Goal: Task Accomplishment & Management: Use online tool/utility

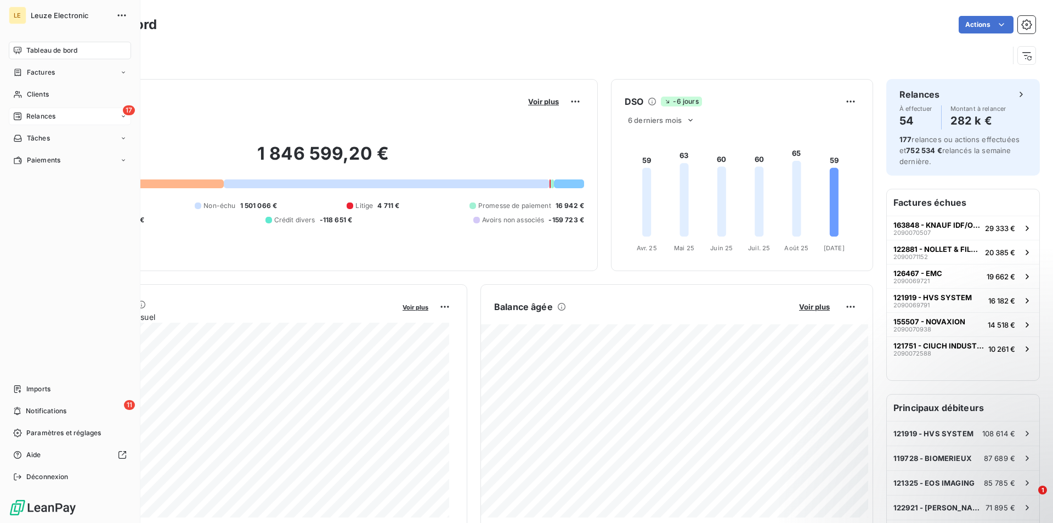
click at [36, 119] on span "Relances" at bounding box center [40, 116] width 29 height 10
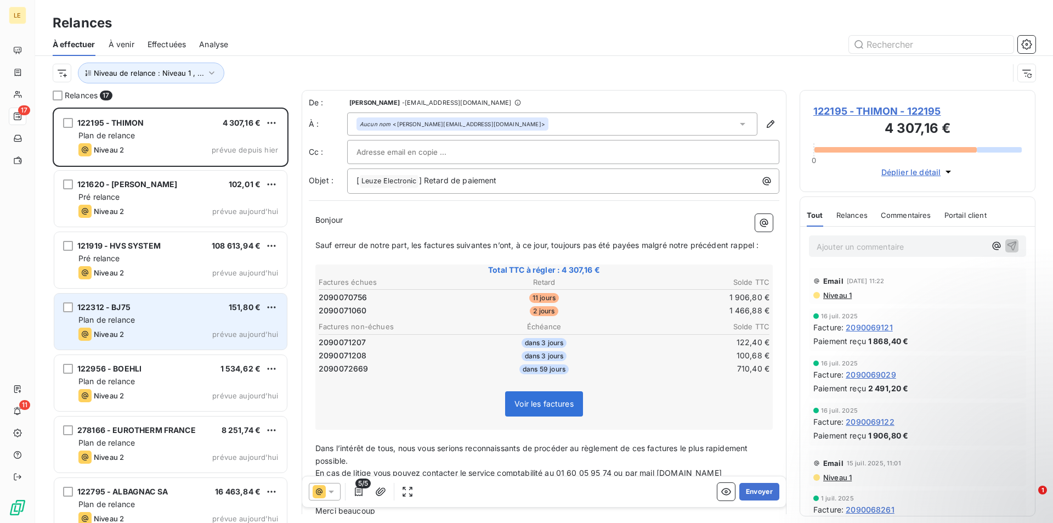
click at [208, 330] on div "Niveau 2 prévue aujourd’hui" at bounding box center [178, 334] width 200 height 13
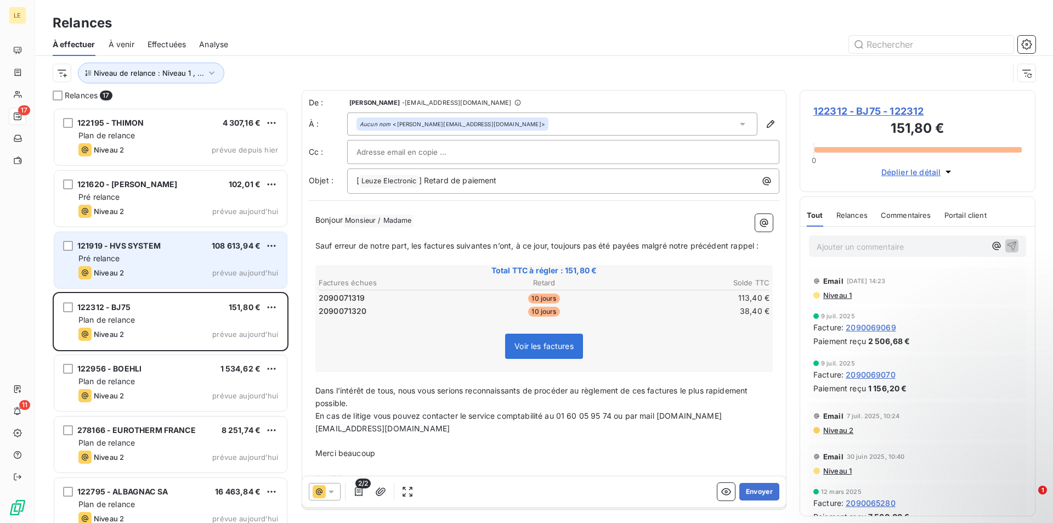
click at [212, 261] on div "Pré relance" at bounding box center [178, 258] width 200 height 11
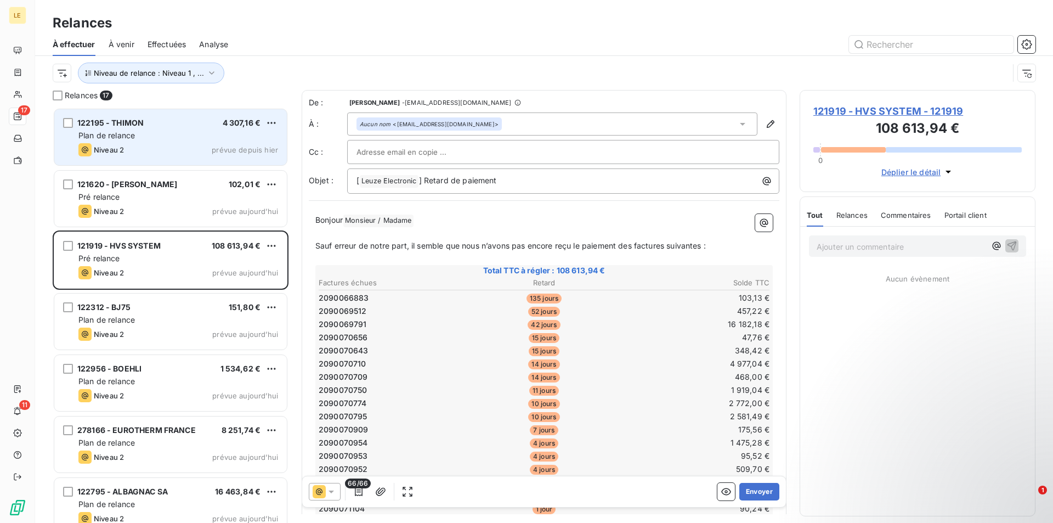
click at [188, 133] on div "Plan de relance" at bounding box center [178, 135] width 200 height 11
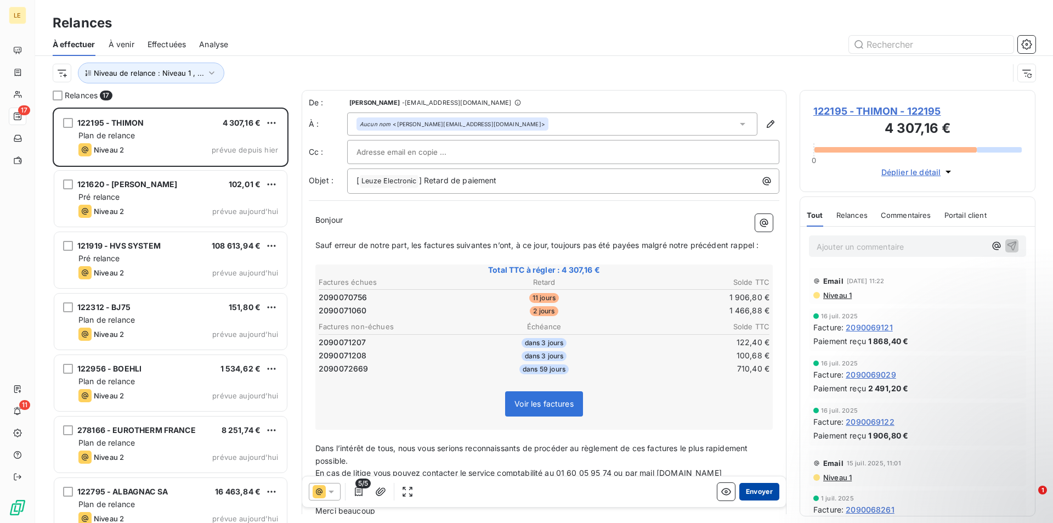
click at [745, 488] on button "Envoyer" at bounding box center [760, 492] width 40 height 18
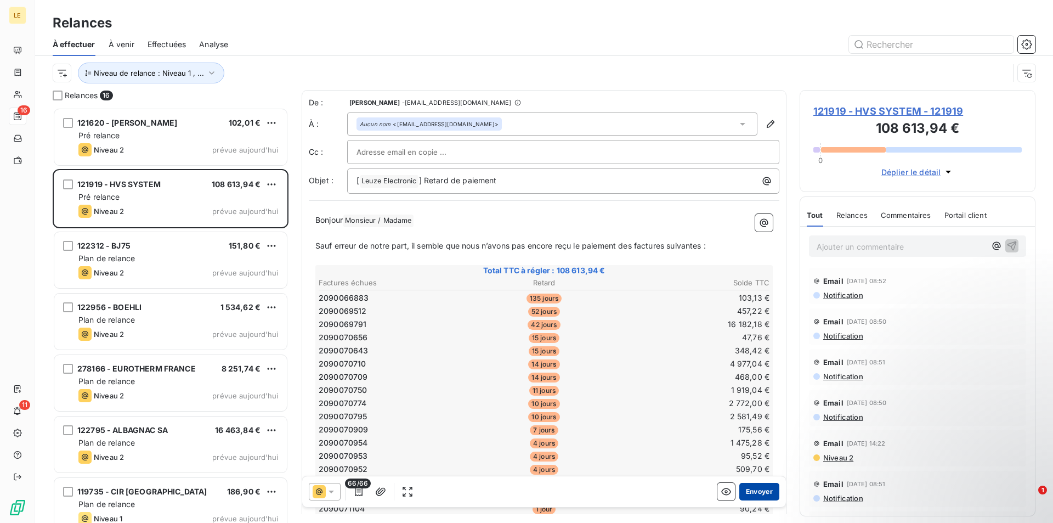
click at [764, 496] on button "Envoyer" at bounding box center [760, 492] width 40 height 18
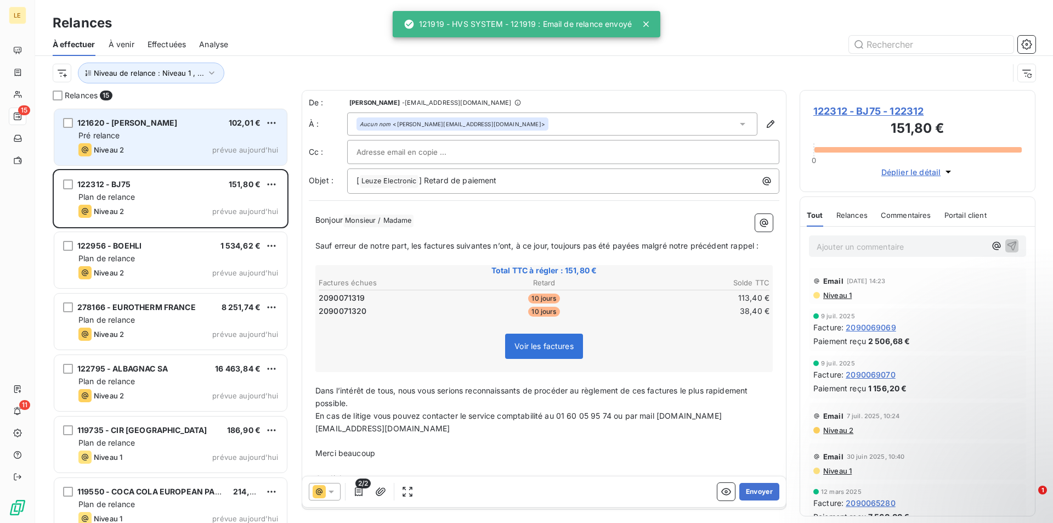
click at [197, 125] on div "121620 - [PERSON_NAME] 102,01 €" at bounding box center [178, 123] width 200 height 10
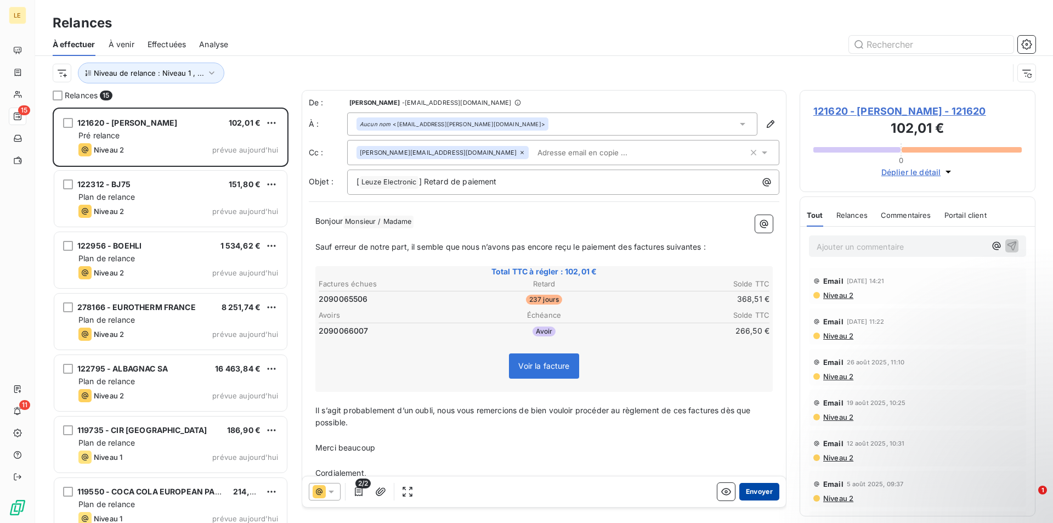
click at [755, 496] on button "Envoyer" at bounding box center [760, 492] width 40 height 18
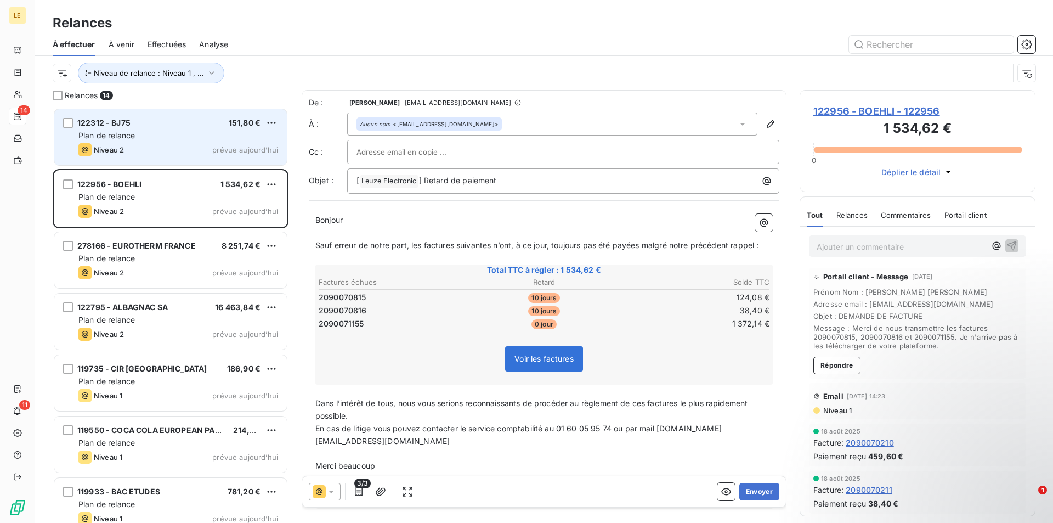
click at [219, 136] on div "Plan de relance" at bounding box center [178, 135] width 200 height 11
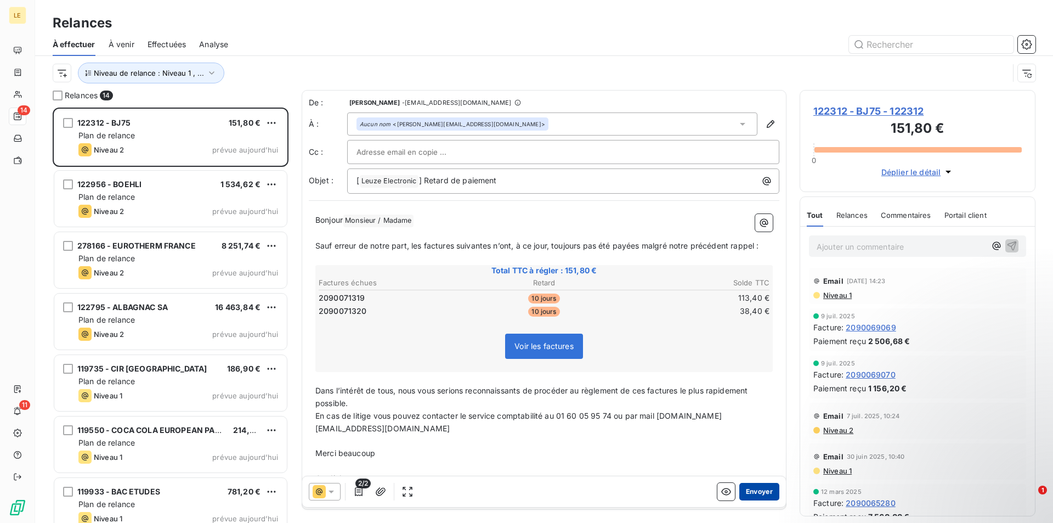
click at [751, 484] on button "Envoyer" at bounding box center [760, 492] width 40 height 18
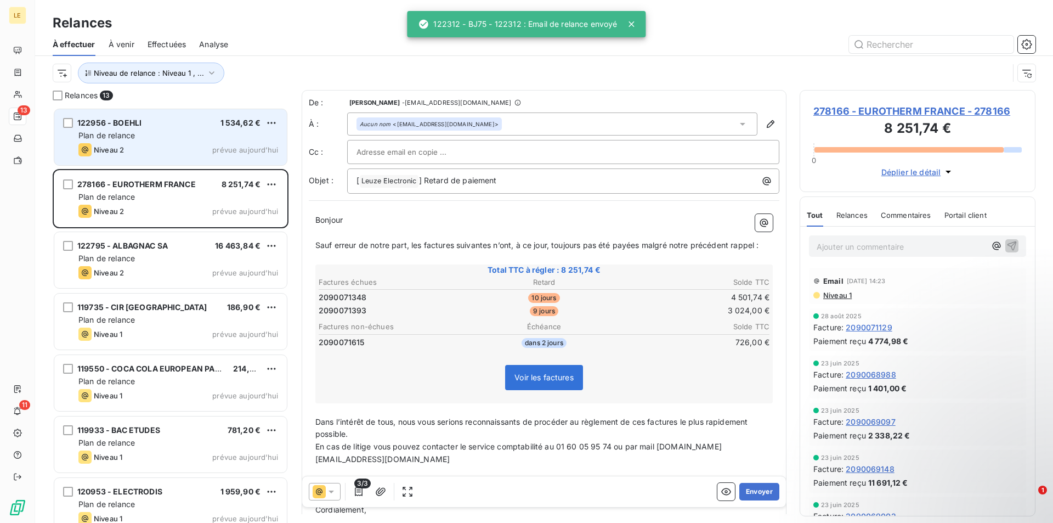
click at [201, 130] on div "Plan de relance" at bounding box center [178, 135] width 200 height 11
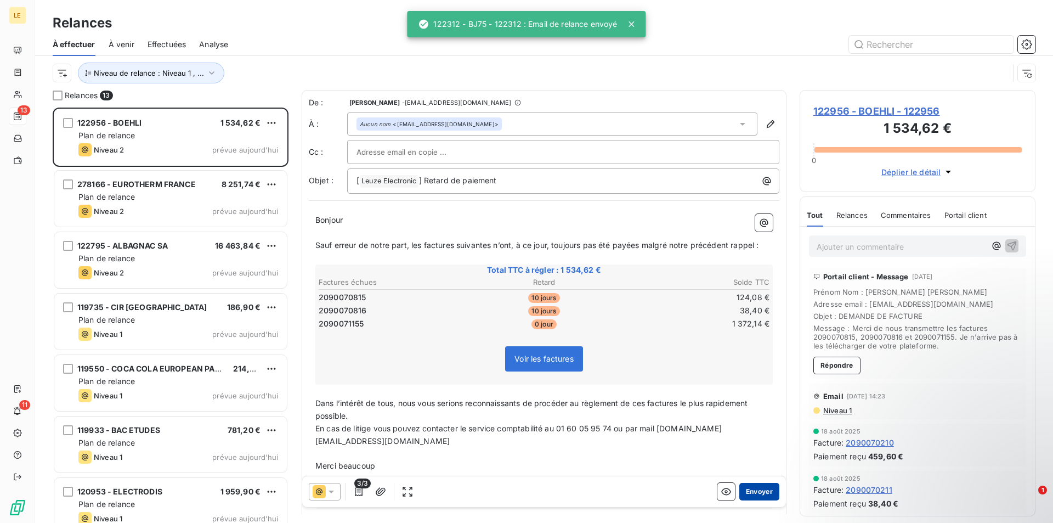
click at [755, 491] on button "Envoyer" at bounding box center [760, 492] width 40 height 18
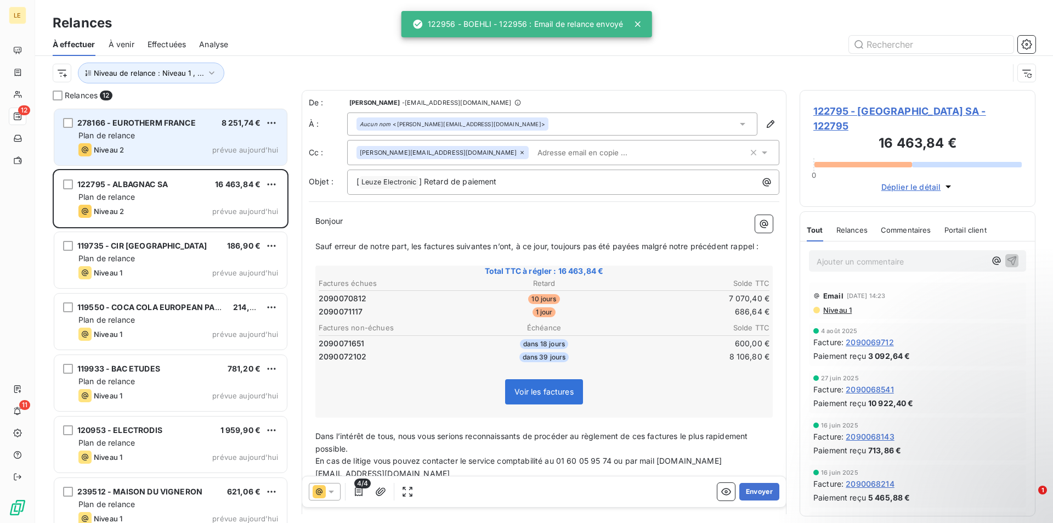
click at [217, 137] on div "Plan de relance" at bounding box center [178, 135] width 200 height 11
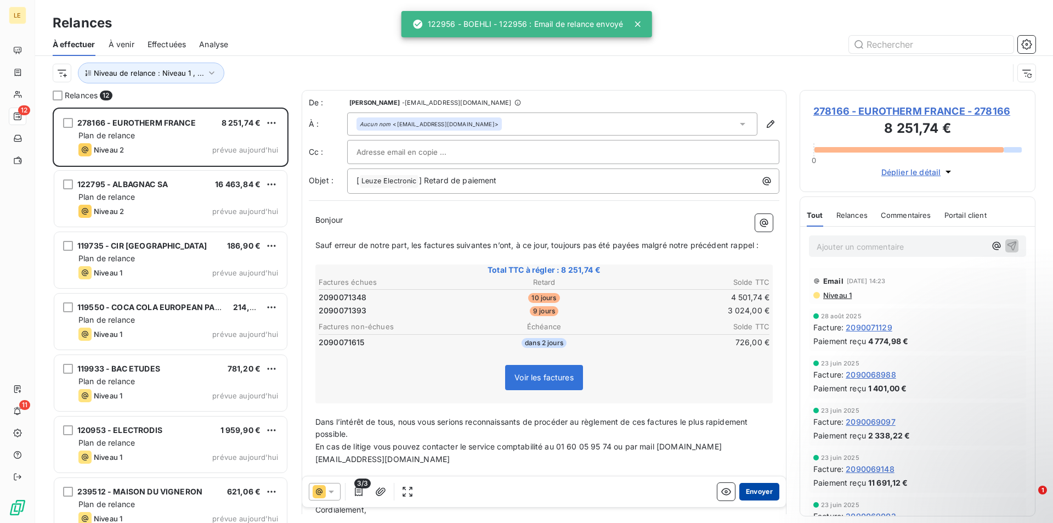
click at [745, 492] on button "Envoyer" at bounding box center [760, 492] width 40 height 18
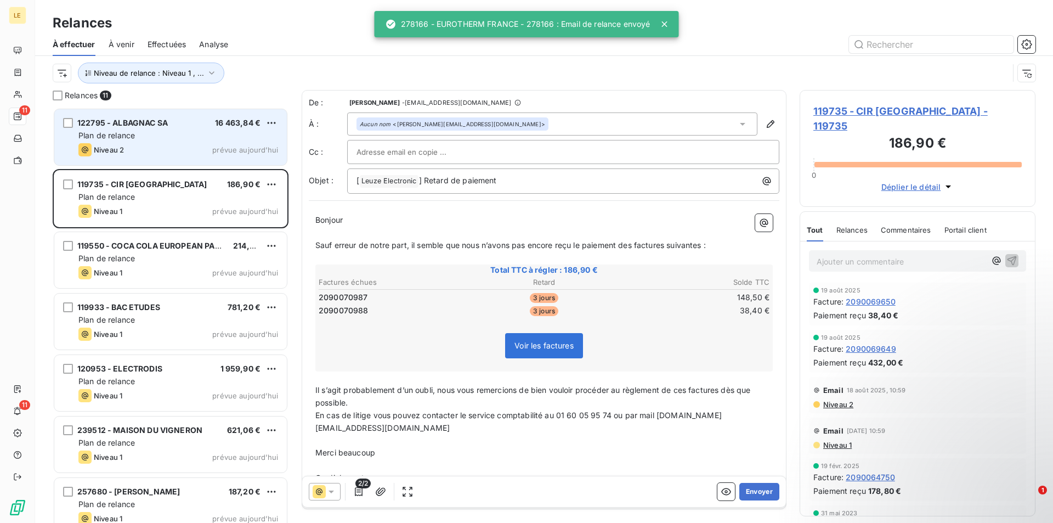
click at [208, 139] on div "Plan de relance" at bounding box center [178, 135] width 200 height 11
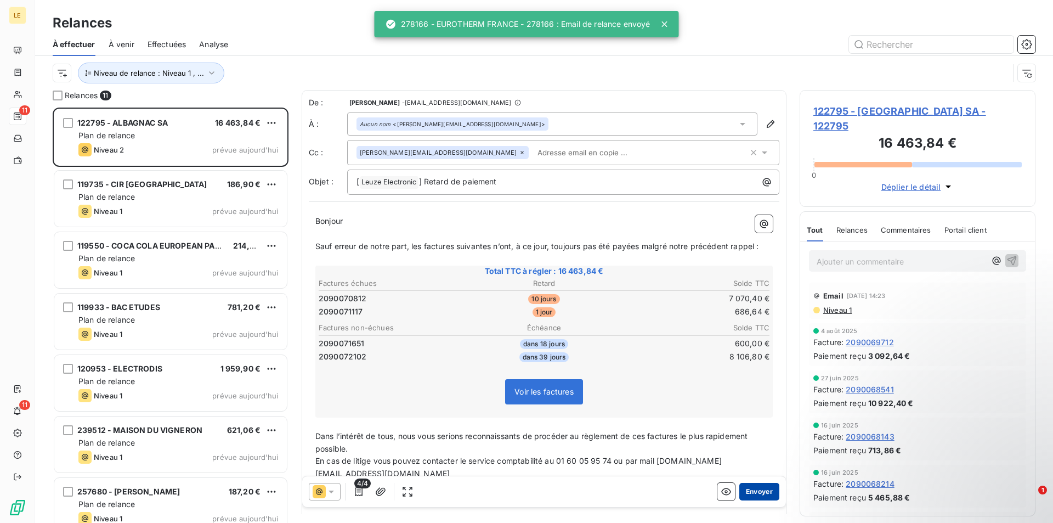
click at [762, 494] on button "Envoyer" at bounding box center [760, 492] width 40 height 18
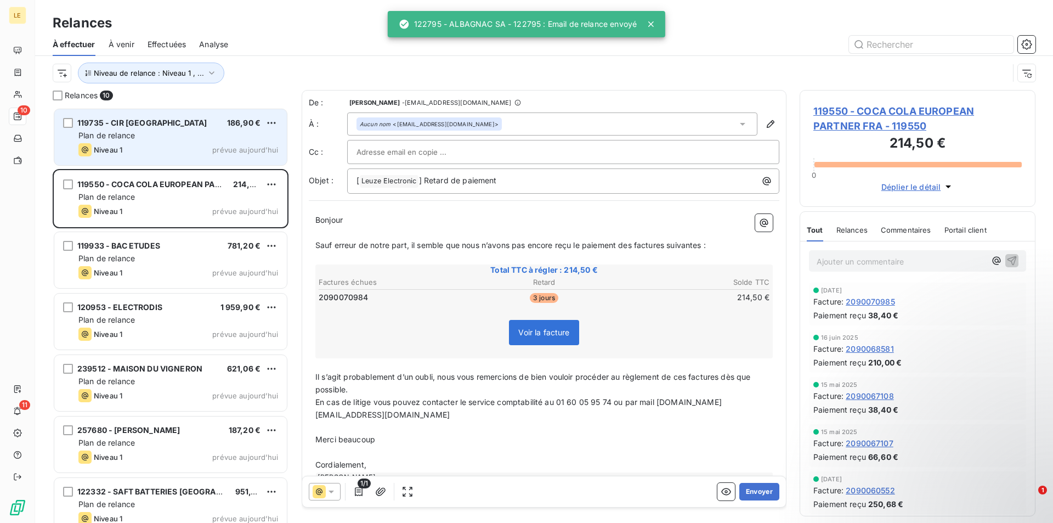
click at [225, 132] on div "Plan de relance" at bounding box center [178, 135] width 200 height 11
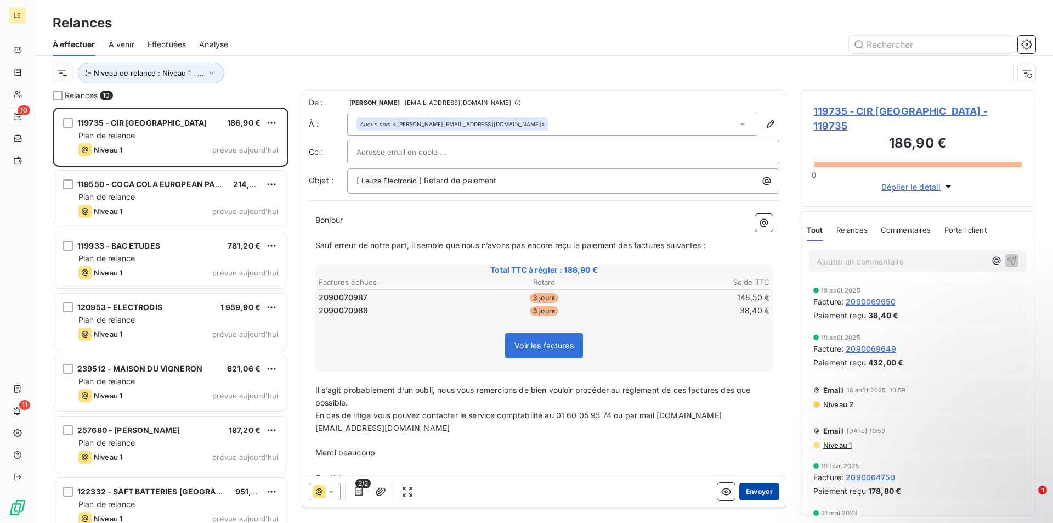
click at [749, 487] on button "Envoyer" at bounding box center [760, 492] width 40 height 18
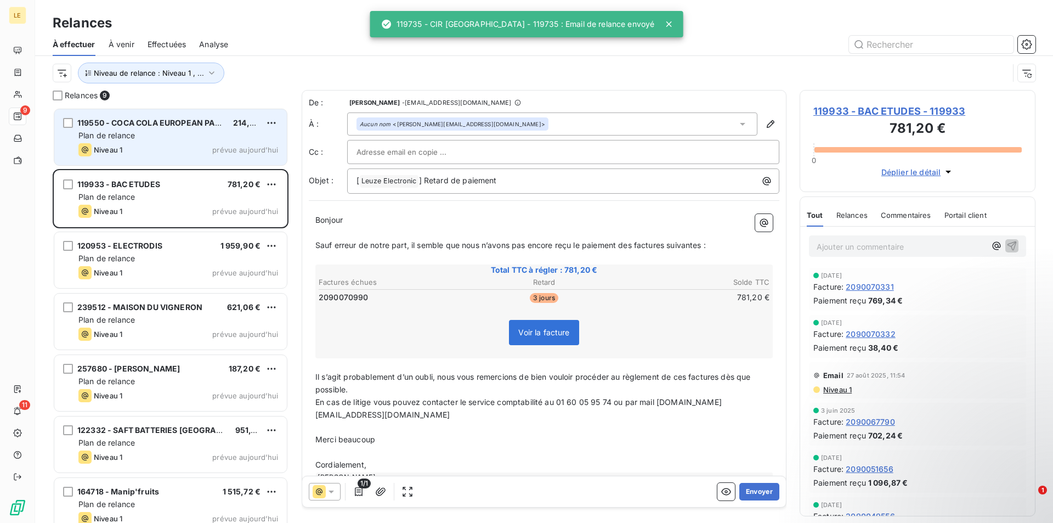
click at [214, 126] on span "119550 - COCA COLA EUROPEAN PARTNER FRA" at bounding box center [167, 122] width 180 height 9
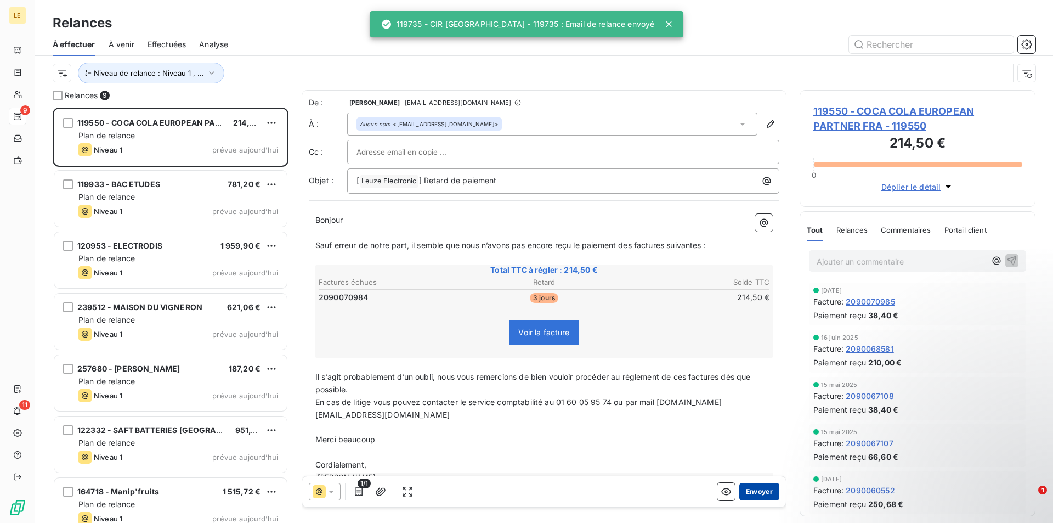
click at [764, 495] on button "Envoyer" at bounding box center [760, 492] width 40 height 18
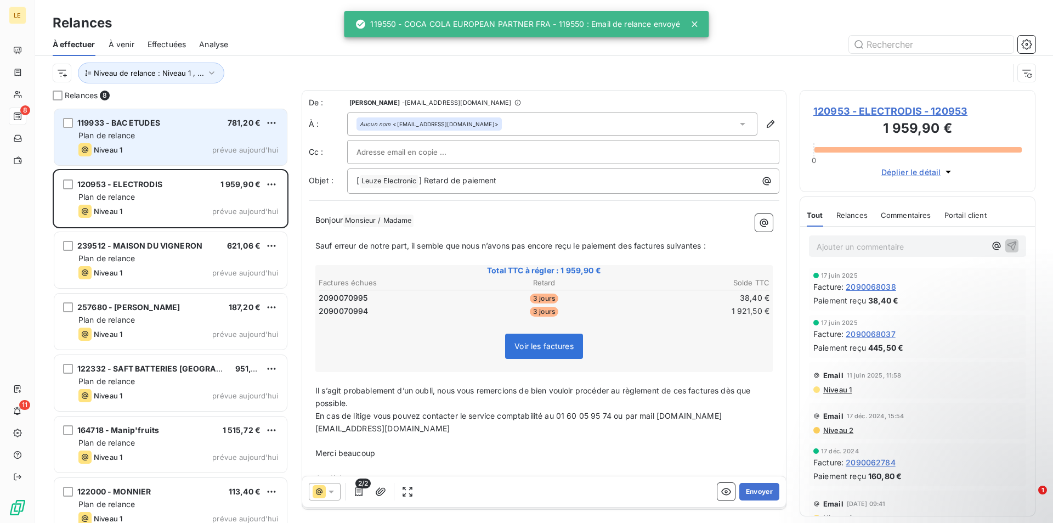
click at [222, 158] on div "119933 - BAC ETUDES 781,20 € Plan de relance Niveau 1 prévue [DATE]" at bounding box center [170, 137] width 233 height 56
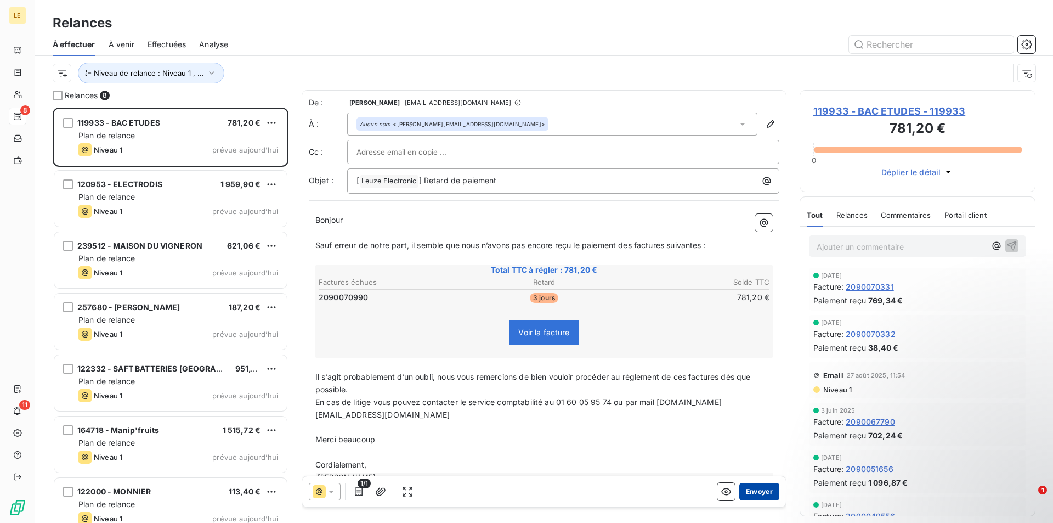
click at [747, 493] on button "Envoyer" at bounding box center [760, 492] width 40 height 18
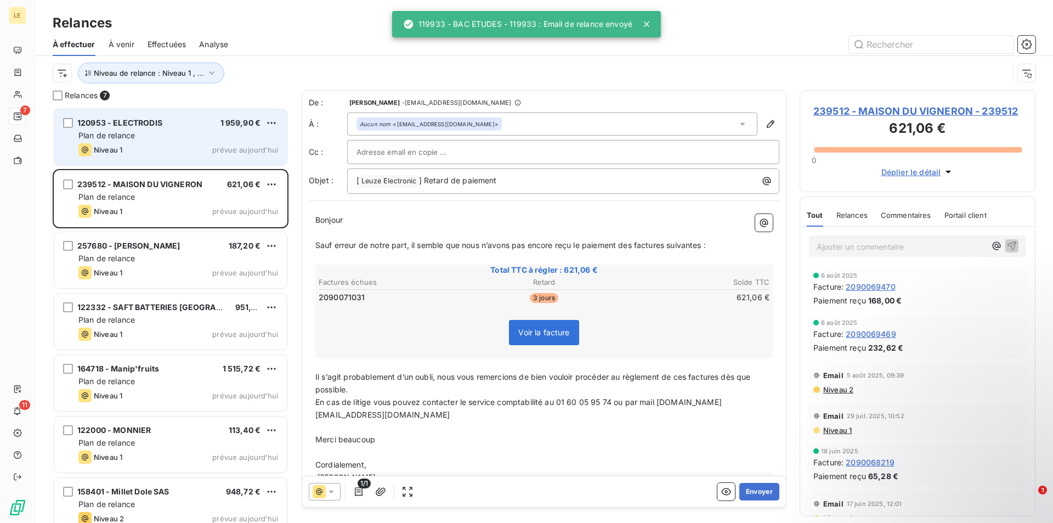
click at [200, 132] on div "Plan de relance" at bounding box center [178, 135] width 200 height 11
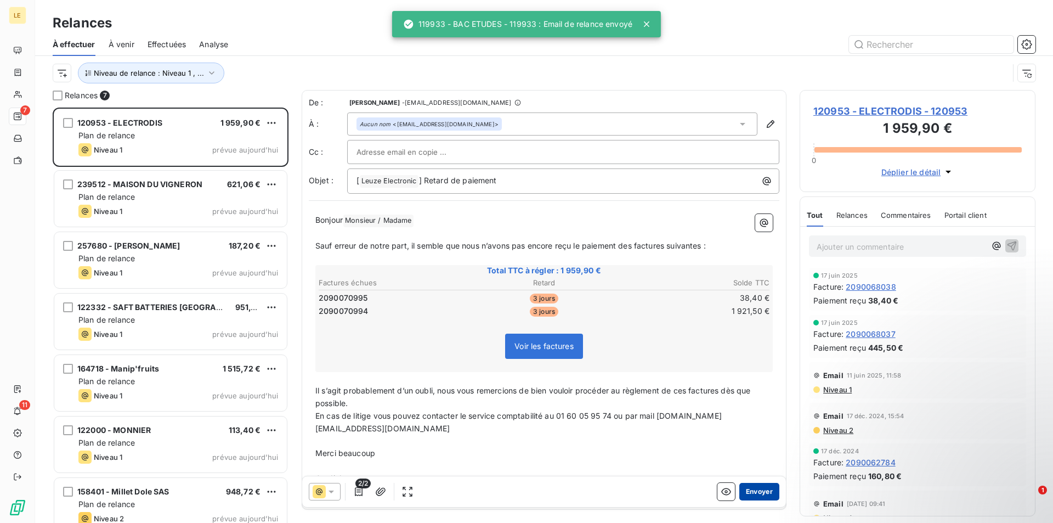
click at [750, 485] on button "Envoyer" at bounding box center [760, 492] width 40 height 18
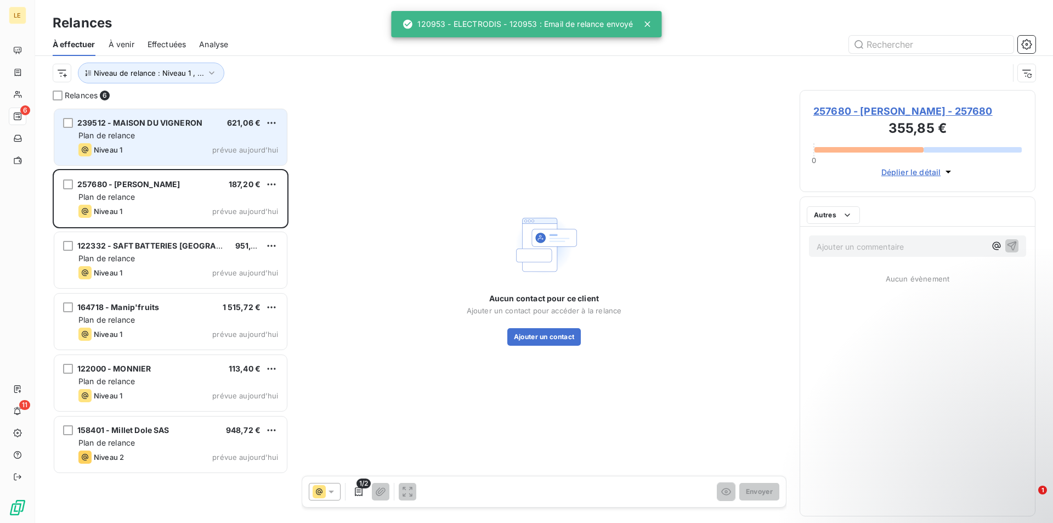
click at [187, 132] on div "Plan de relance" at bounding box center [178, 135] width 200 height 11
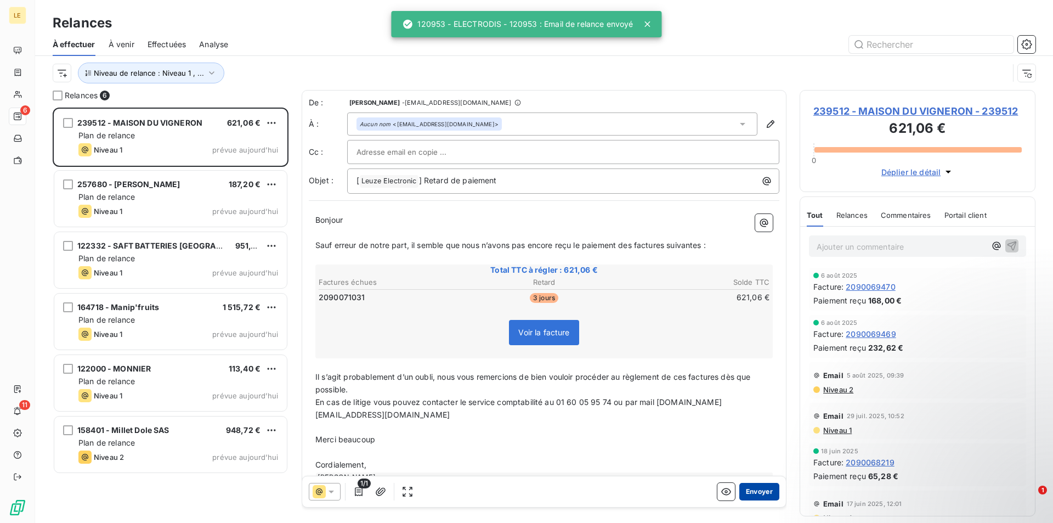
click at [751, 499] on button "Envoyer" at bounding box center [760, 492] width 40 height 18
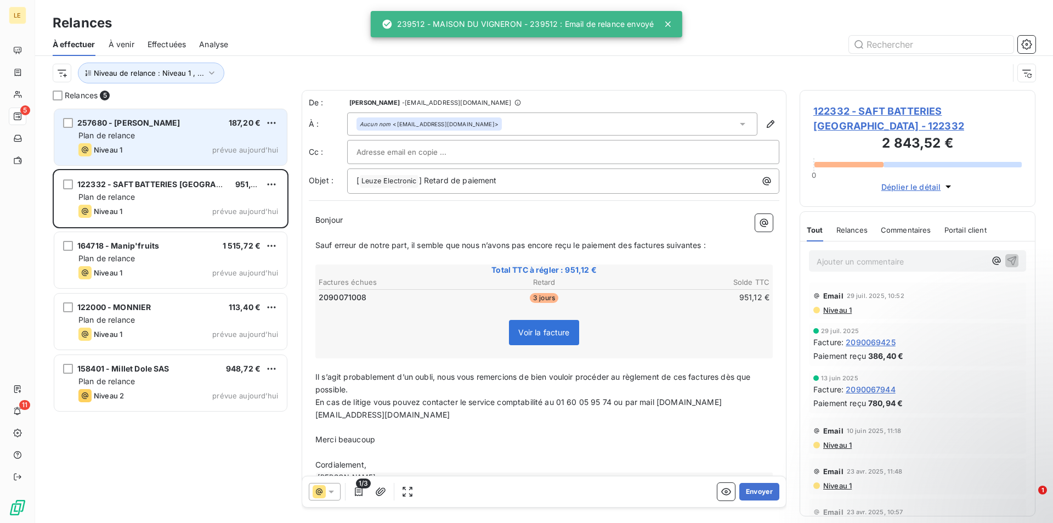
click at [167, 123] on div "257680 - LUCAS 187,20 €" at bounding box center [178, 123] width 200 height 10
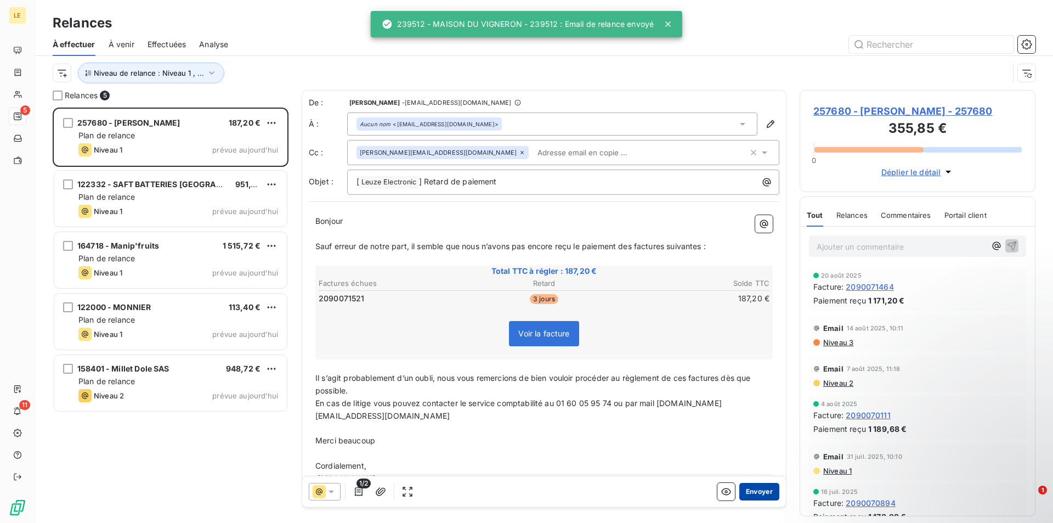
click at [752, 492] on button "Envoyer" at bounding box center [760, 492] width 40 height 18
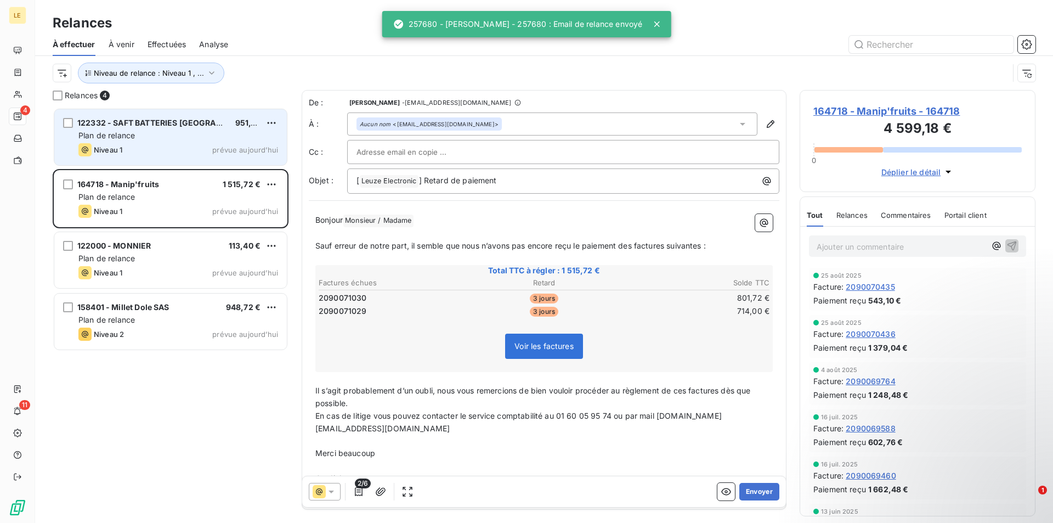
click at [245, 128] on div "951,12 €" at bounding box center [247, 122] width 25 height 11
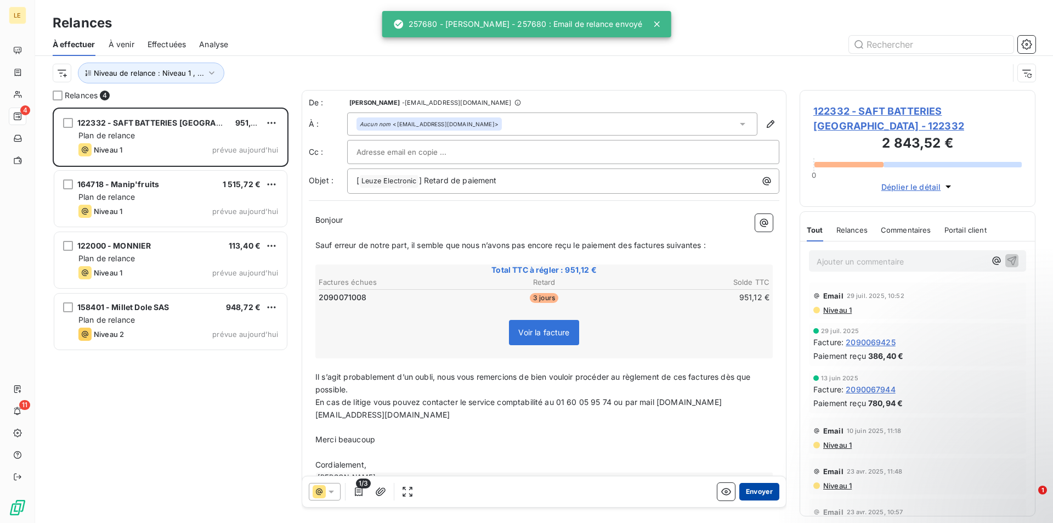
click at [741, 489] on button "Envoyer" at bounding box center [760, 492] width 40 height 18
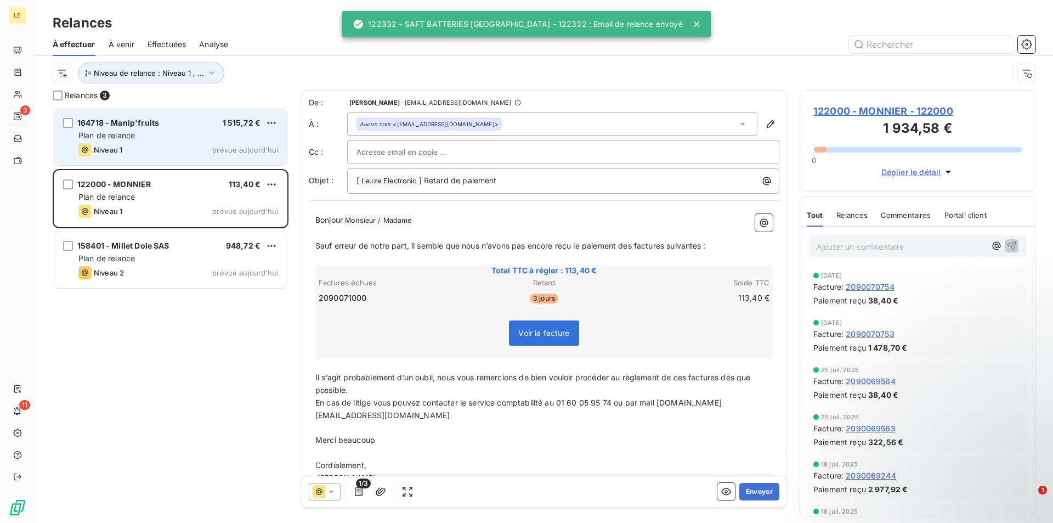
click at [206, 142] on div "164718 - Manip'fruits 1 515,72 € Plan de relance Niveau 1 prévue [DATE]" at bounding box center [170, 137] width 233 height 56
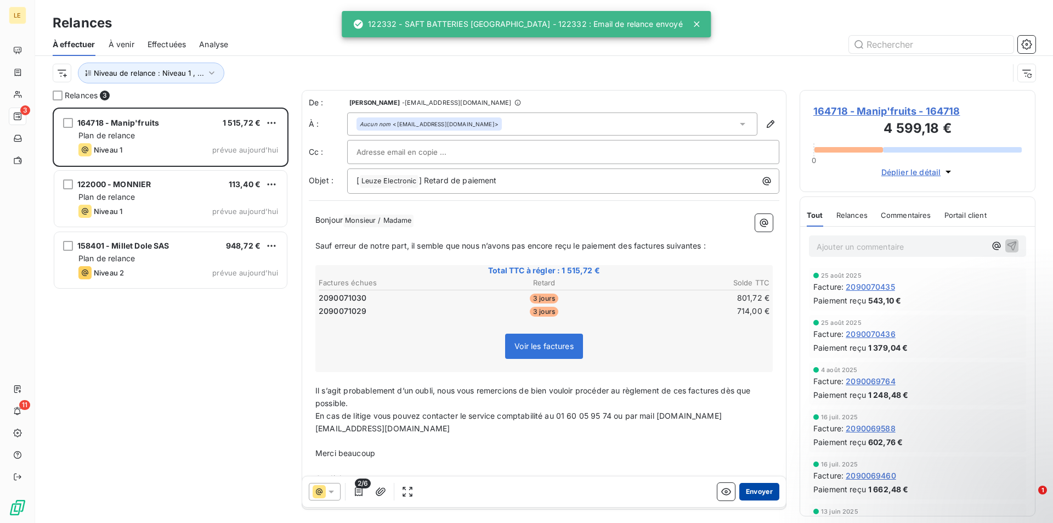
click at [753, 487] on button "Envoyer" at bounding box center [760, 492] width 40 height 18
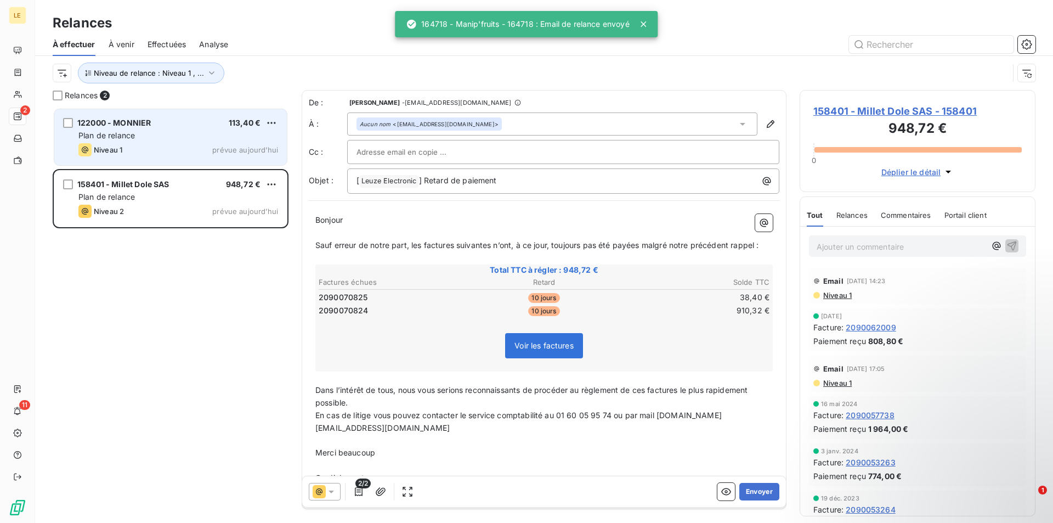
click at [201, 138] on div "Plan de relance" at bounding box center [178, 135] width 200 height 11
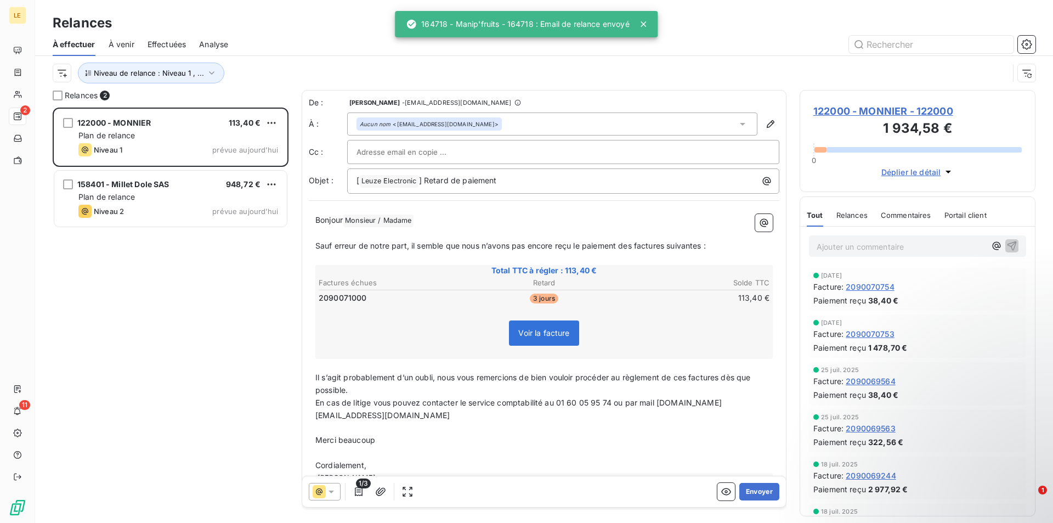
click at [753, 500] on div "1/3 Envoyer" at bounding box center [544, 491] width 484 height 31
click at [753, 498] on button "Envoyer" at bounding box center [760, 492] width 40 height 18
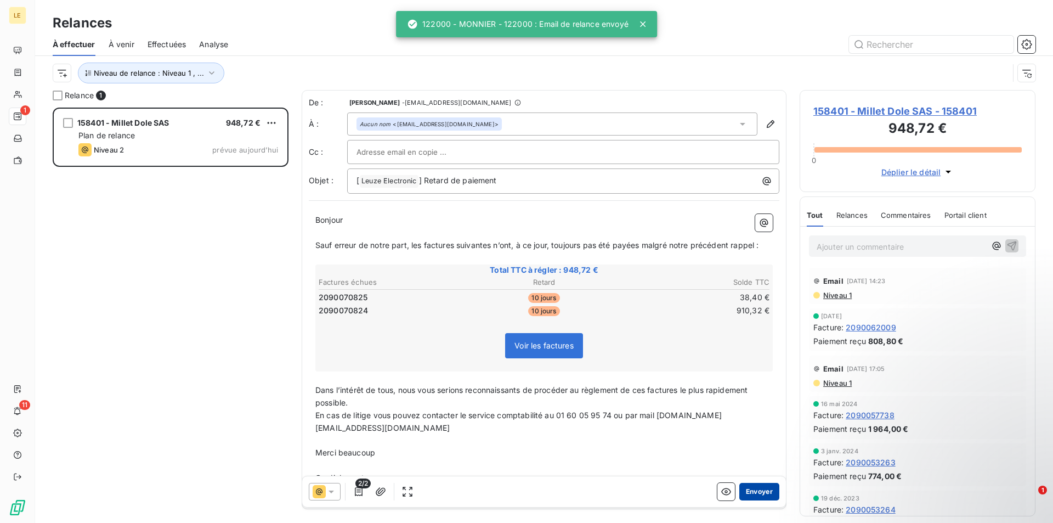
click at [755, 496] on button "Envoyer" at bounding box center [760, 492] width 40 height 18
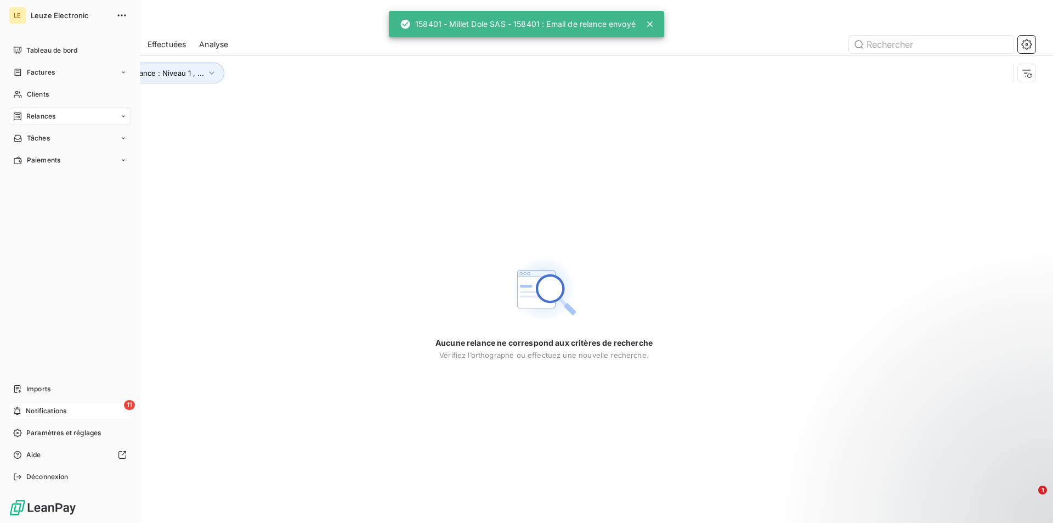
click at [40, 411] on span "Notifications" at bounding box center [46, 411] width 41 height 10
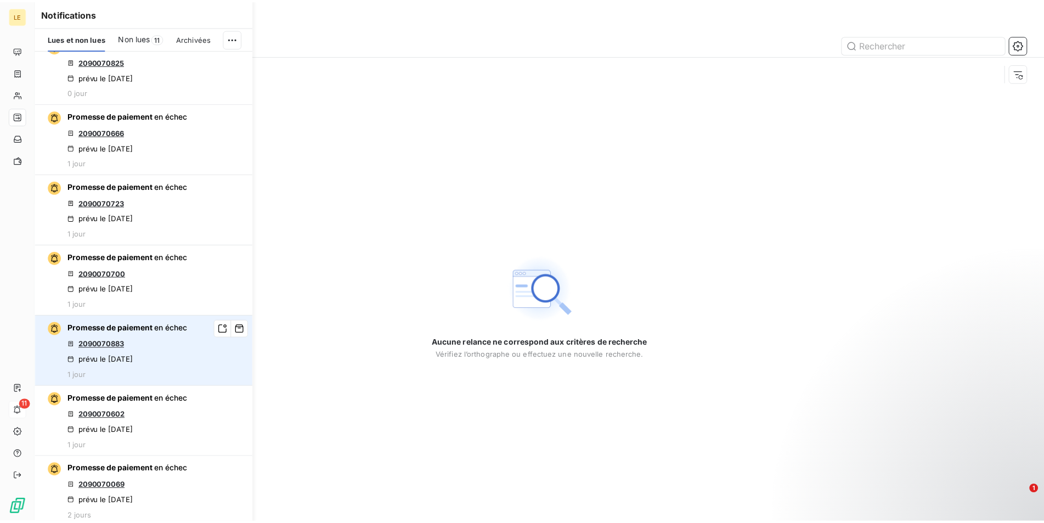
scroll to position [568, 0]
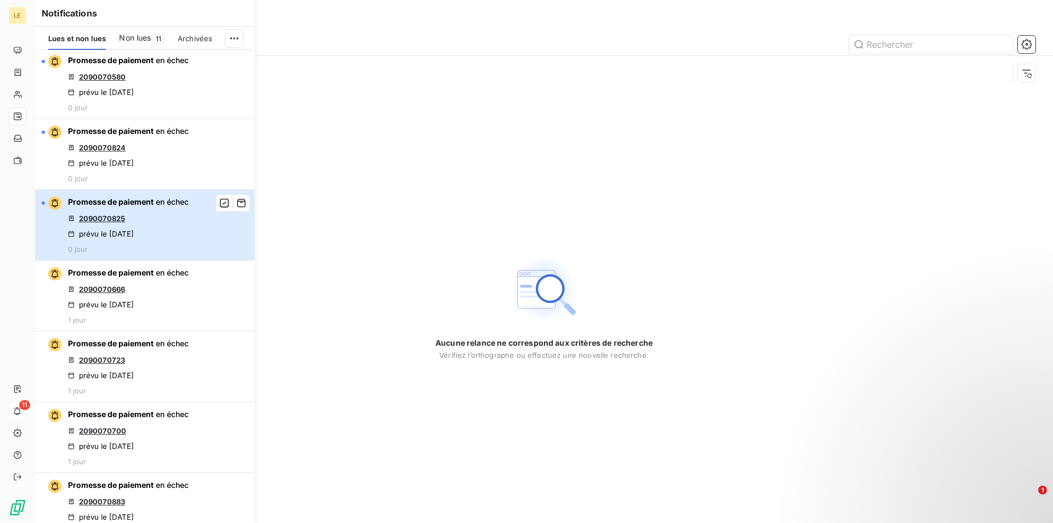
click at [148, 216] on div "Promesse de paiement en échec 2090070825 prévu le [DATE] 0 jour" at bounding box center [128, 224] width 121 height 57
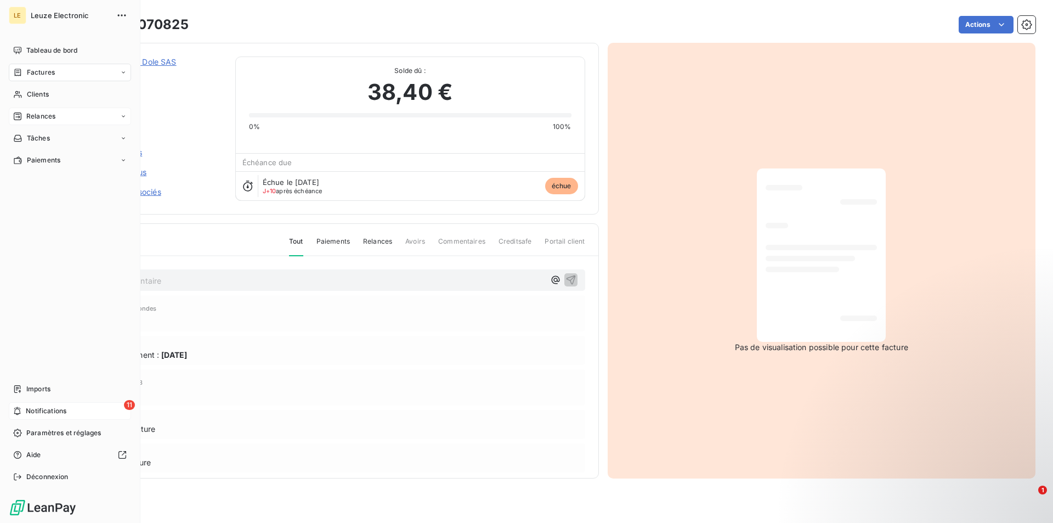
click at [57, 412] on span "Notifications" at bounding box center [46, 411] width 41 height 10
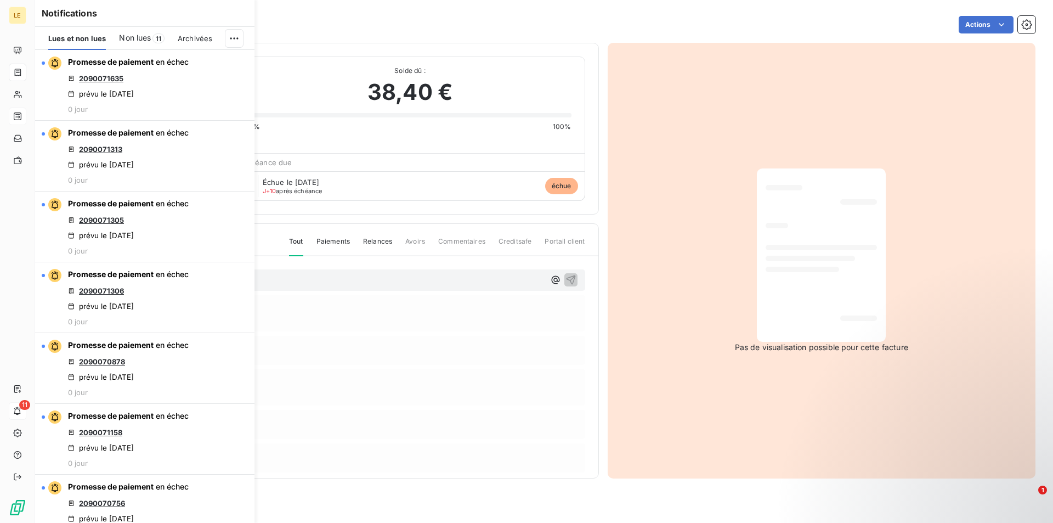
click at [131, 34] on span "Non lues" at bounding box center [135, 37] width 32 height 11
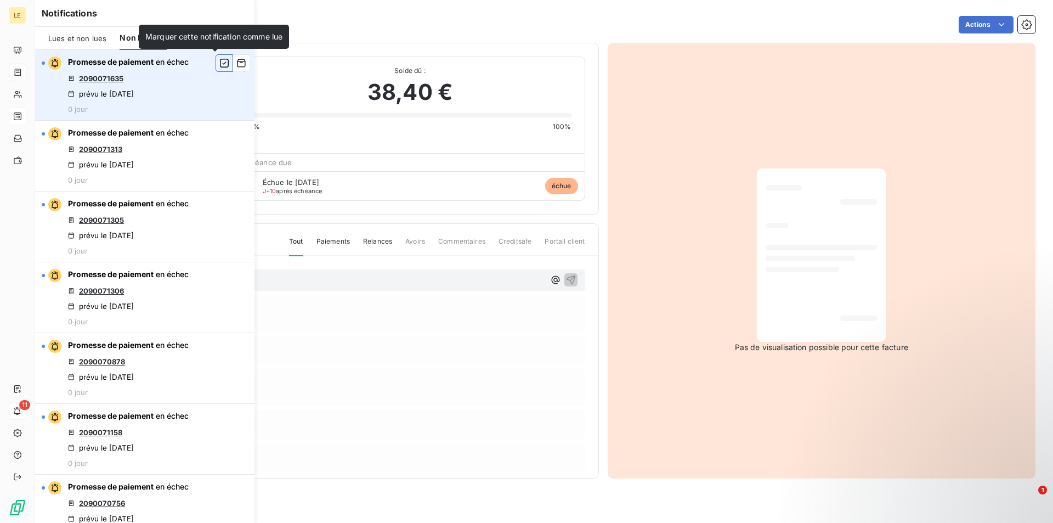
click at [219, 63] on icon "button" at bounding box center [224, 63] width 10 height 11
click at [219, 66] on icon "button" at bounding box center [224, 63] width 10 height 11
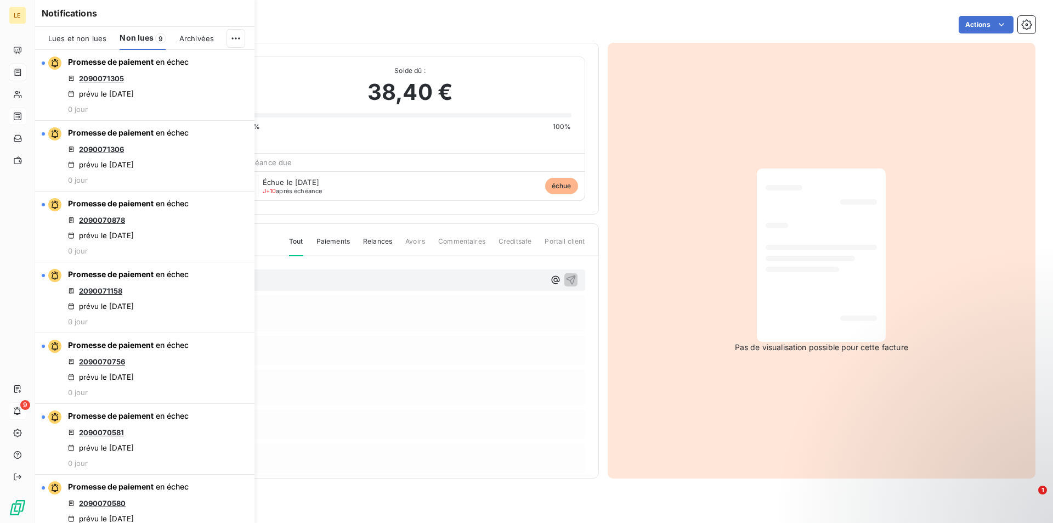
click at [0, 0] on icon "button" at bounding box center [0, 0] width 0 height 0
click at [0, 0] on button "button" at bounding box center [0, 0] width 0 height 0
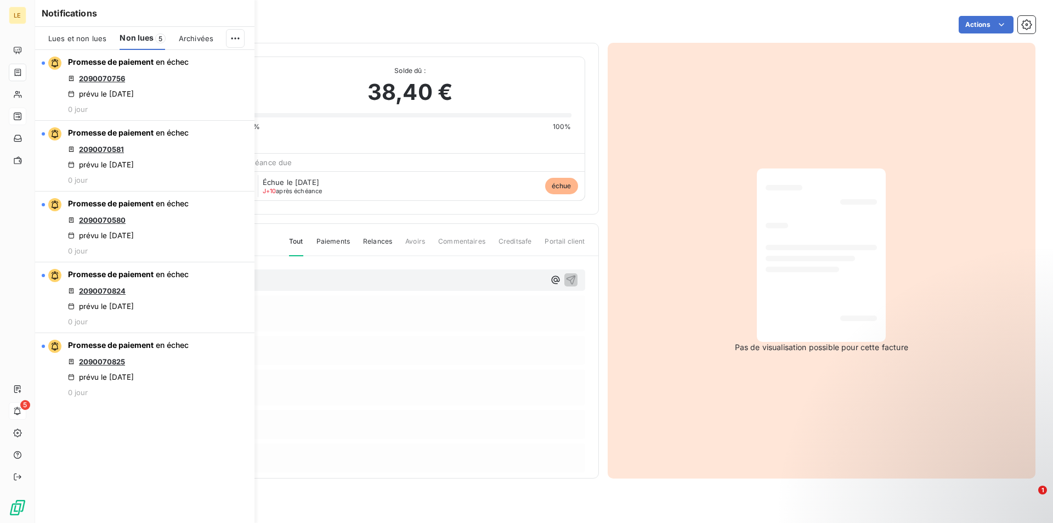
click at [0, 0] on button "button" at bounding box center [0, 0] width 0 height 0
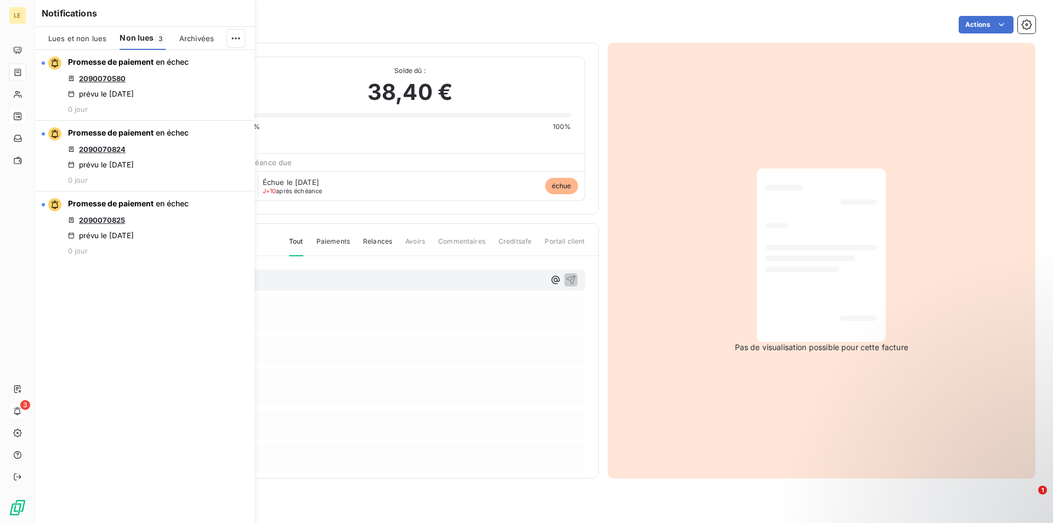
click at [0, 0] on button "button" at bounding box center [0, 0] width 0 height 0
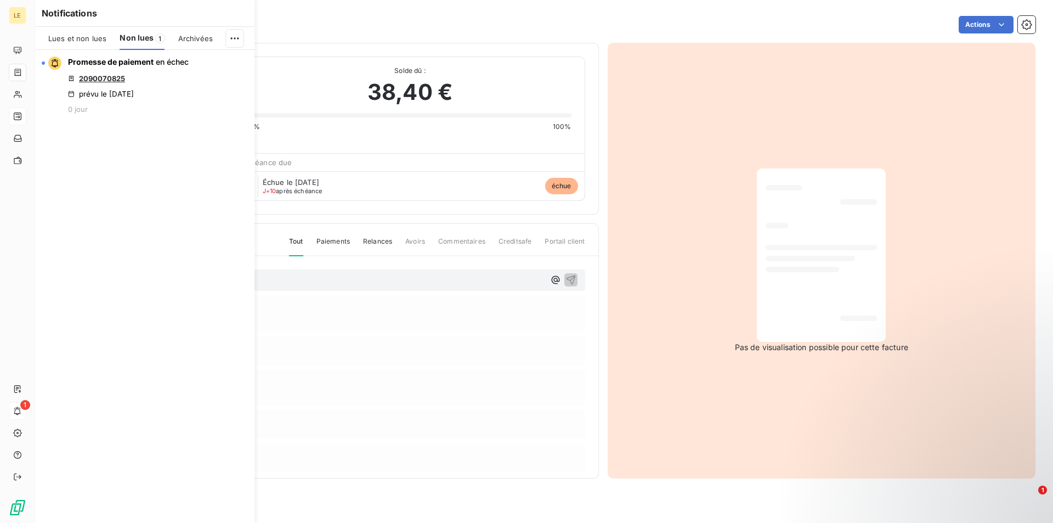
click at [0, 0] on button "button" at bounding box center [0, 0] width 0 height 0
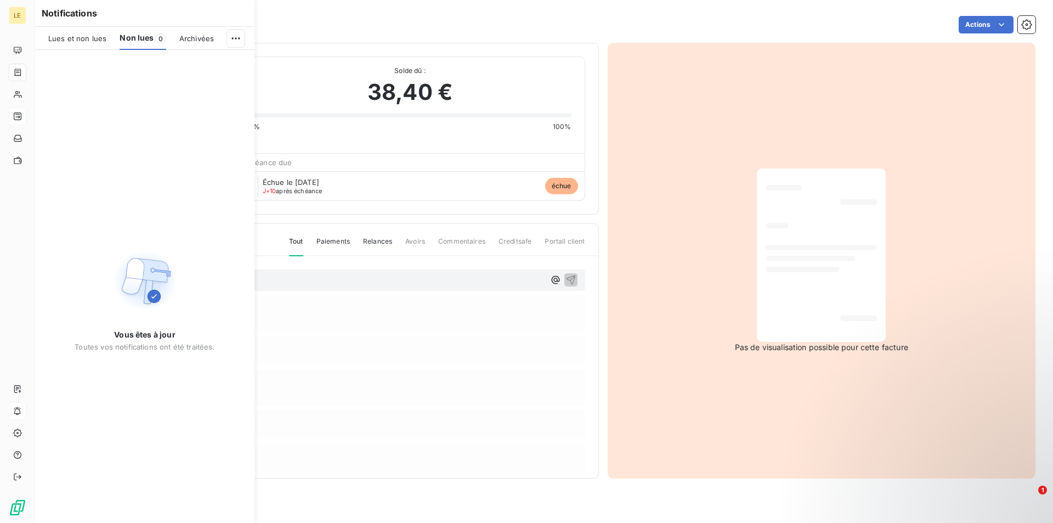
click at [98, 38] on span "Lues et non lues" at bounding box center [77, 38] width 58 height 9
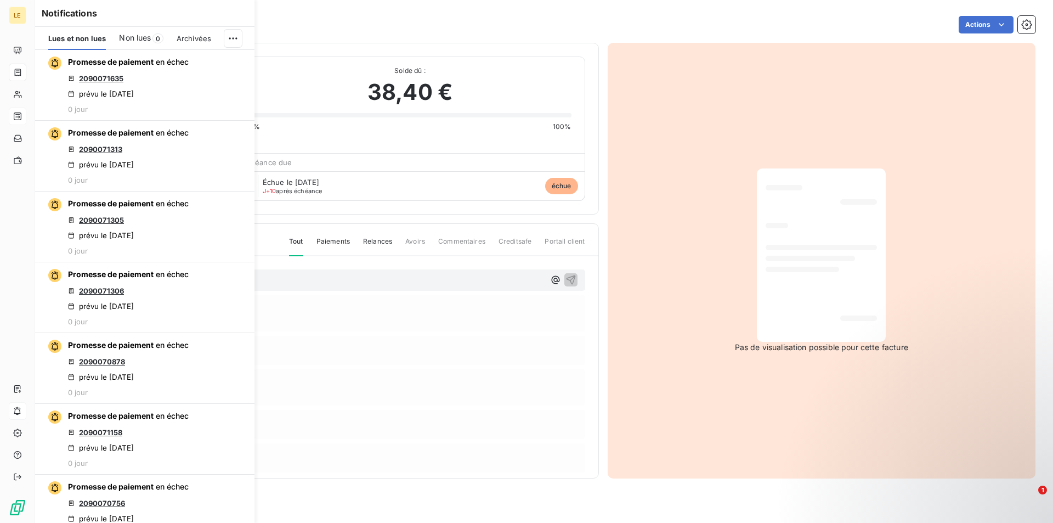
click at [337, 359] on div "Promesse de paiement : [DATE]" at bounding box center [326, 355] width 510 height 12
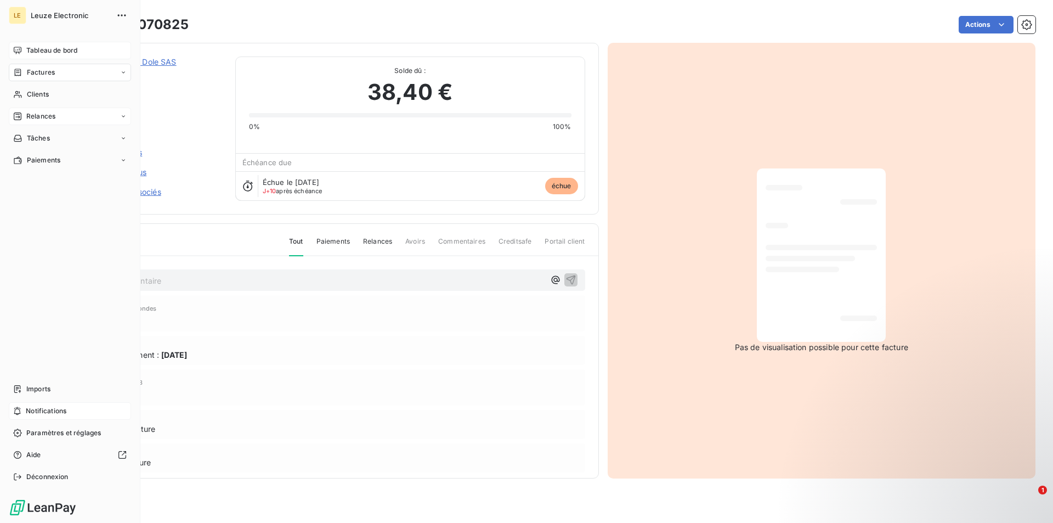
click at [43, 47] on span "Tableau de bord" at bounding box center [51, 51] width 51 height 10
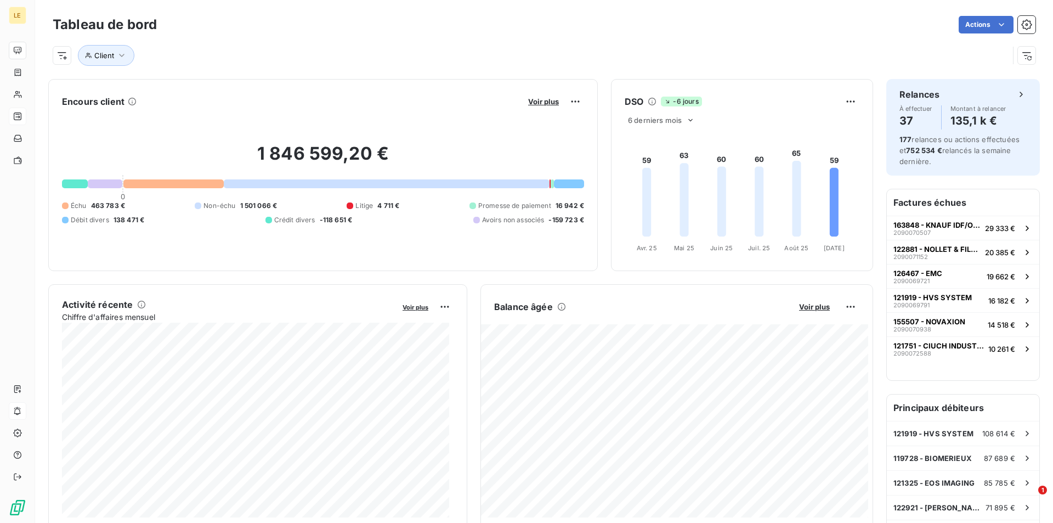
click at [595, 145] on div "Encours client Voir plus 1 846 599,20 € 0 Échu 463 783 € Non-échu 1 501 066 € L…" at bounding box center [460, 175] width 825 height 192
click at [896, 71] on div "Tableau de bord Actions Client" at bounding box center [544, 36] width 1018 height 72
